Goal: Find specific page/section

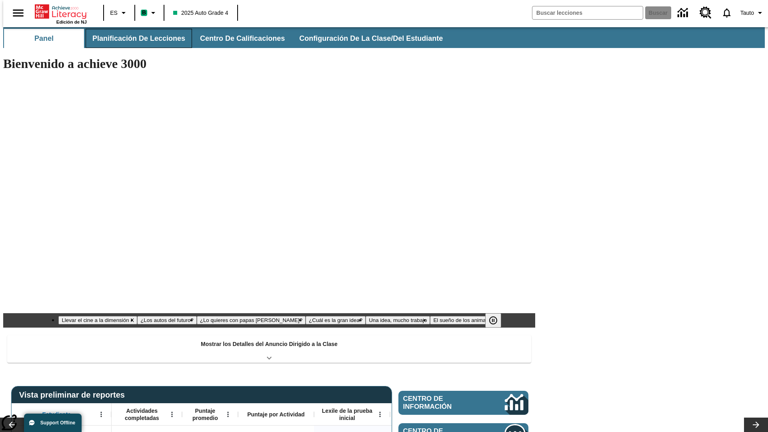
click at [134, 38] on button "Planificación de lecciones" at bounding box center [139, 38] width 106 height 19
